Goal: Information Seeking & Learning: Learn about a topic

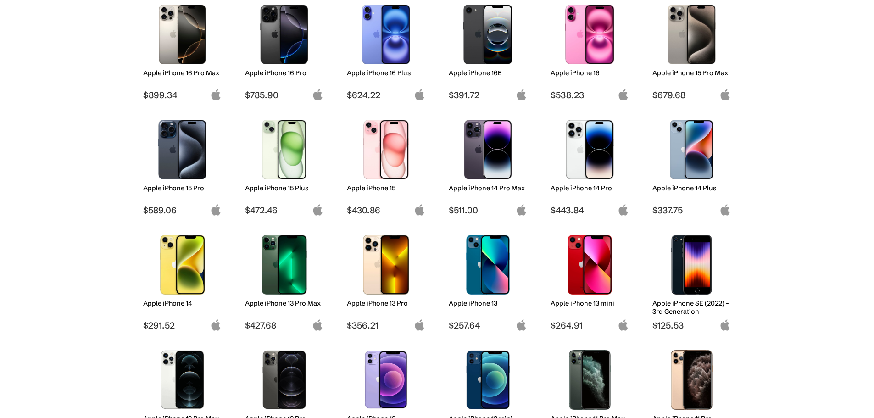
scroll to position [138, 0]
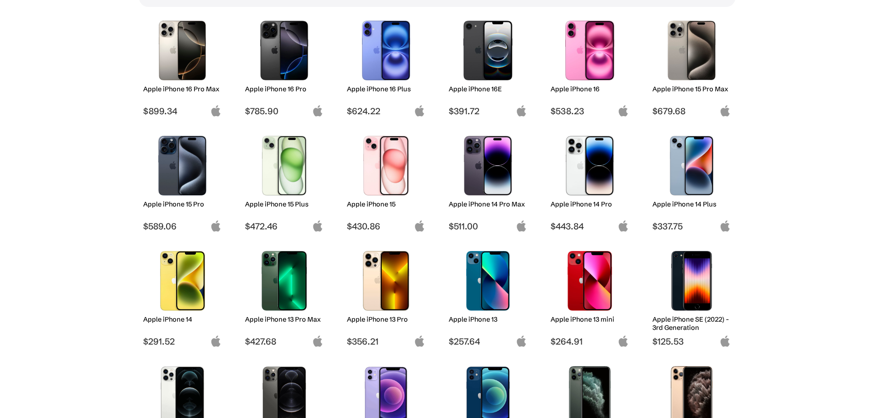
click at [370, 160] on img at bounding box center [386, 166] width 65 height 60
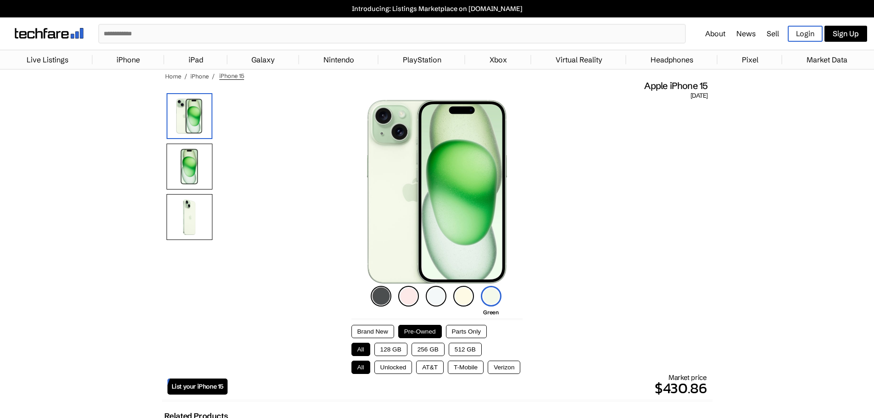
click at [406, 294] on img at bounding box center [408, 296] width 21 height 21
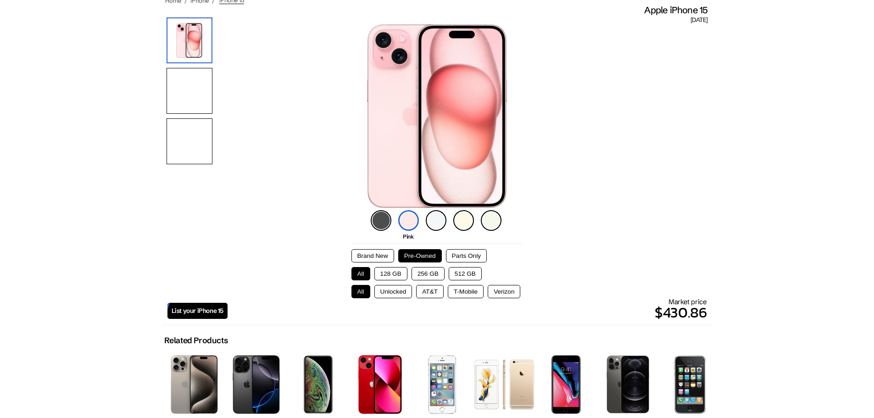
scroll to position [92, 0]
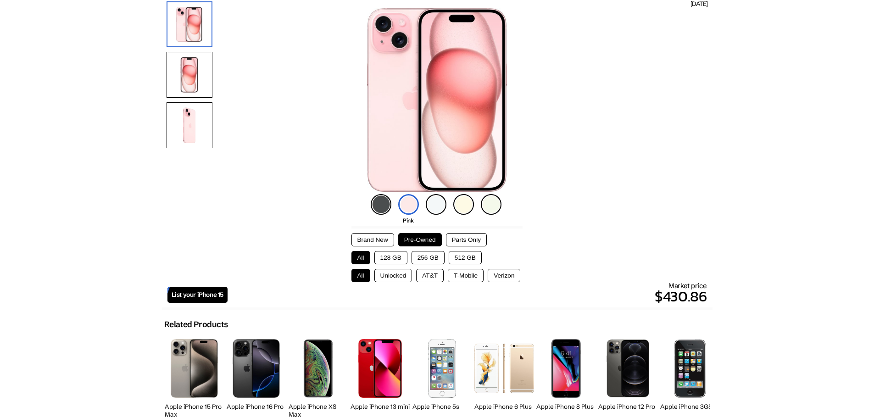
click at [430, 257] on button "256 GB" at bounding box center [428, 257] width 33 height 13
click at [397, 259] on button "128 GB" at bounding box center [391, 257] width 33 height 13
click at [430, 257] on button "256 GB" at bounding box center [428, 257] width 33 height 13
click at [389, 256] on button "128 GB" at bounding box center [391, 257] width 33 height 13
click at [391, 279] on button "Unlocked" at bounding box center [394, 275] width 38 height 13
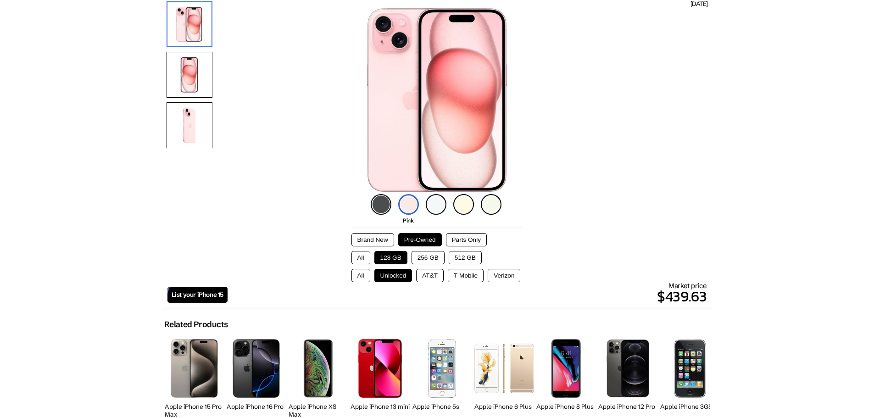
click at [430, 275] on button "AT&T" at bounding box center [430, 275] width 28 height 13
click at [459, 275] on button "T-Mobile" at bounding box center [466, 275] width 36 height 13
click at [502, 275] on button "Verizon" at bounding box center [504, 275] width 33 height 13
click at [394, 274] on button "Unlocked" at bounding box center [394, 275] width 38 height 13
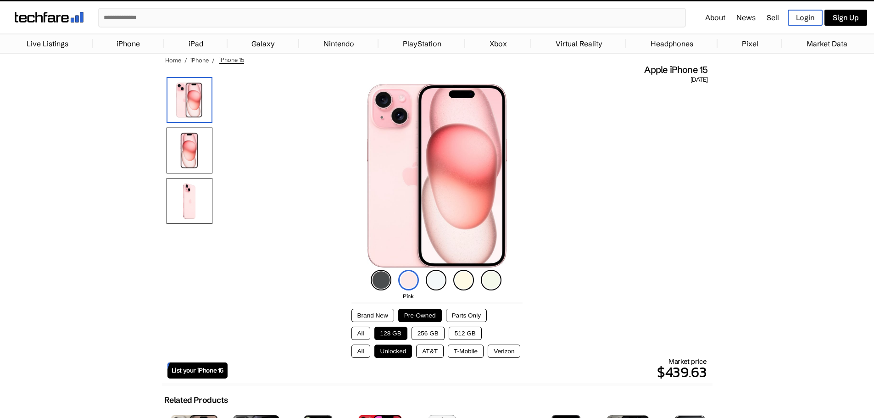
scroll to position [0, 0]
